Goal: Navigation & Orientation: Find specific page/section

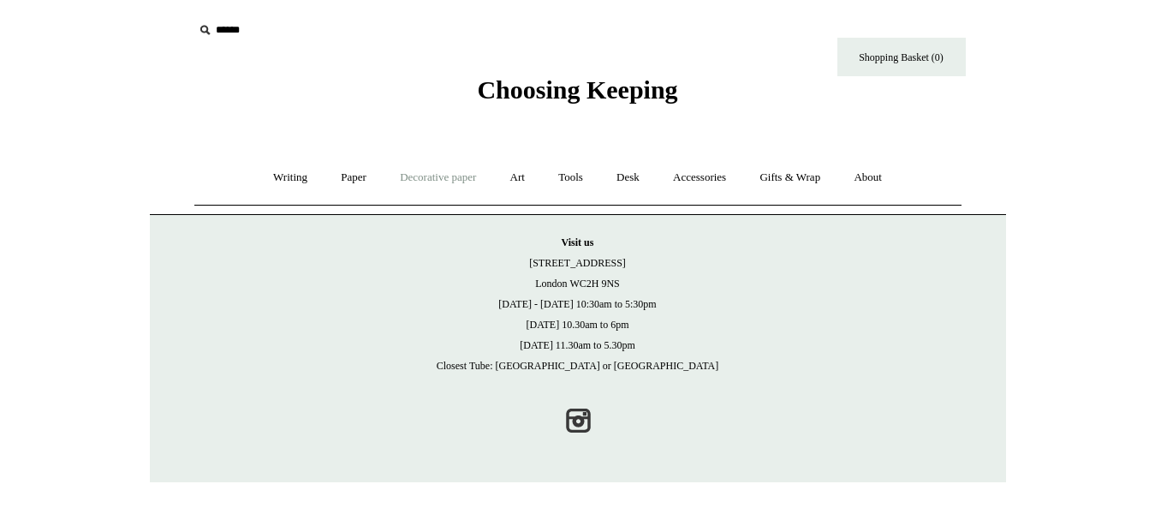
click at [591, 370] on p "Visit us 21 Tower Street London WC2H 9NS Monday - Friday 10:30am to 5:30pm Satu…" at bounding box center [578, 304] width 822 height 144
